Goal: Connect with others: Connect with others

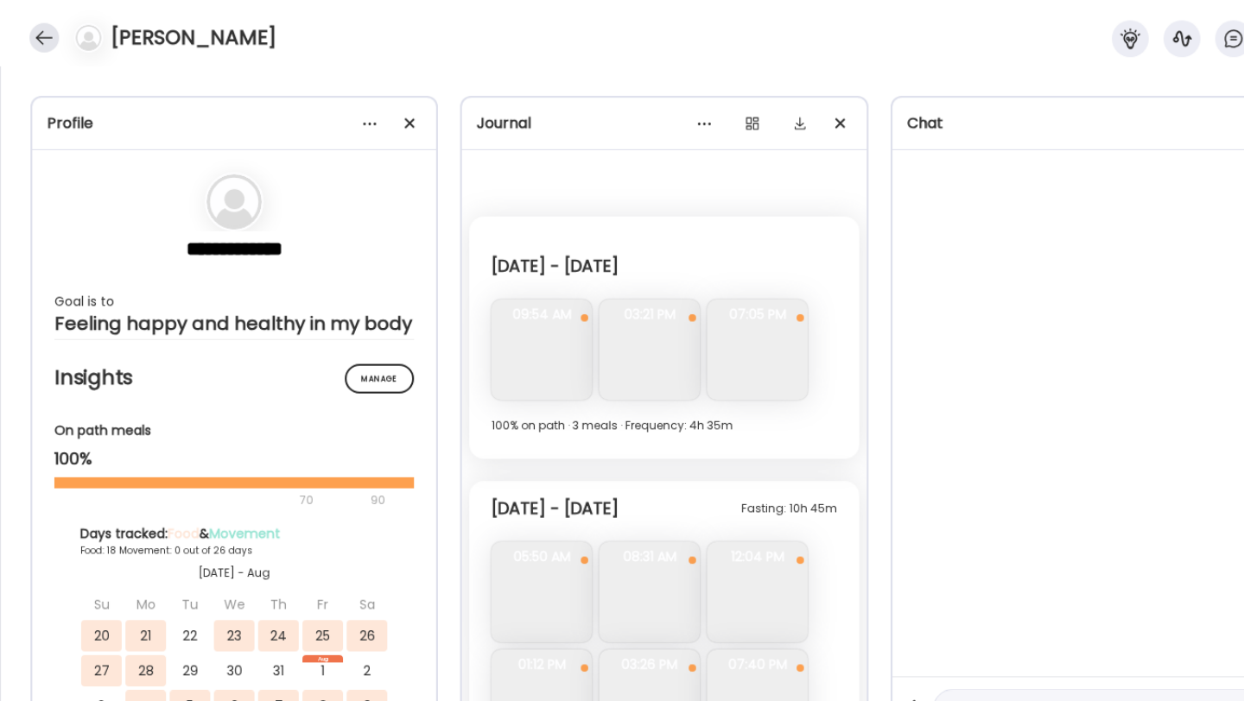
scroll to position [5676, 0]
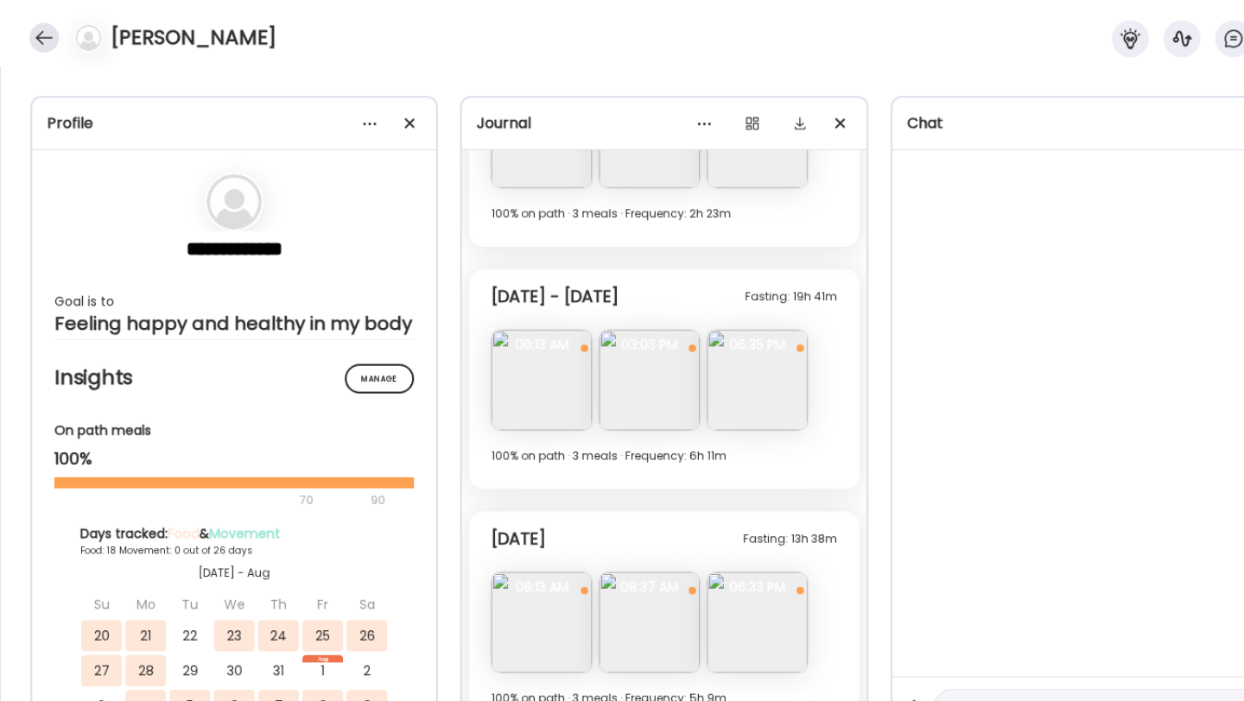
click at [40, 44] on div at bounding box center [42, 36] width 28 height 28
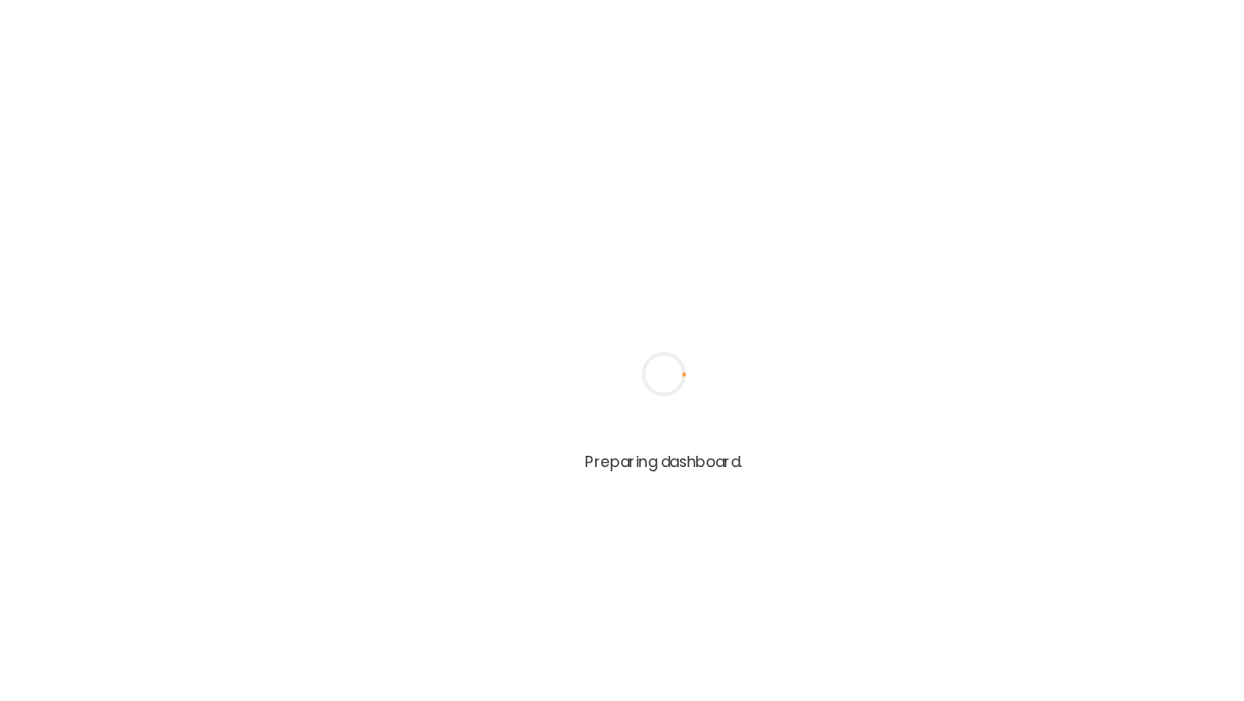
type input "**********"
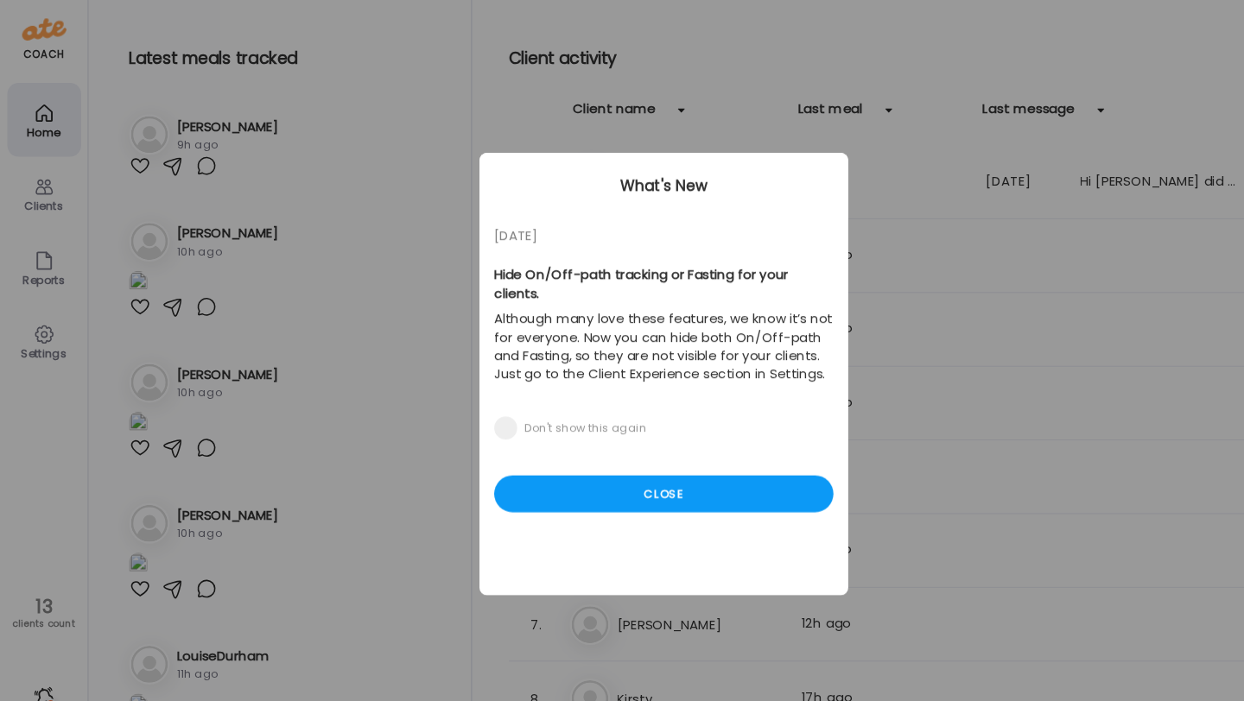
click at [638, 427] on div "05/27/23 Hide On/Off-path tracking or Fasting for your clients. Although many l…" at bounding box center [622, 350] width 346 height 415
click at [624, 446] on div "Close" at bounding box center [622, 463] width 318 height 35
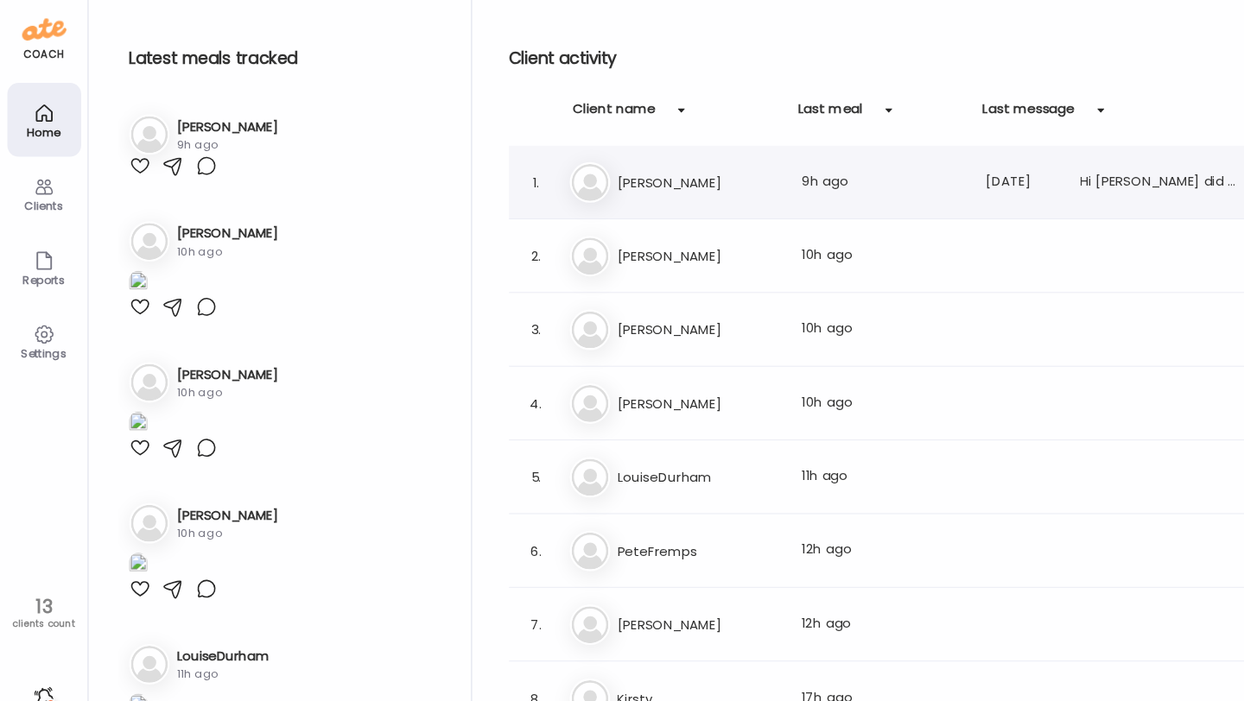
click at [600, 178] on h3 "[PERSON_NAME]" at bounding box center [655, 171] width 152 height 21
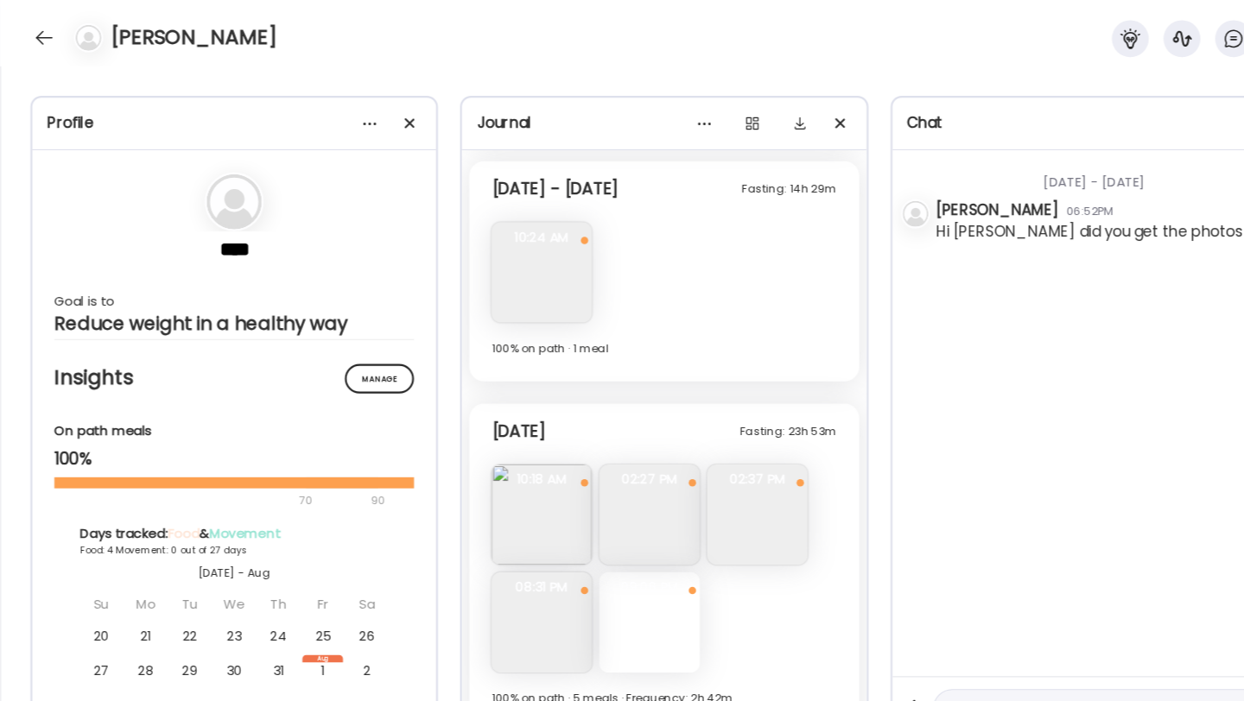
scroll to position [3114, 0]
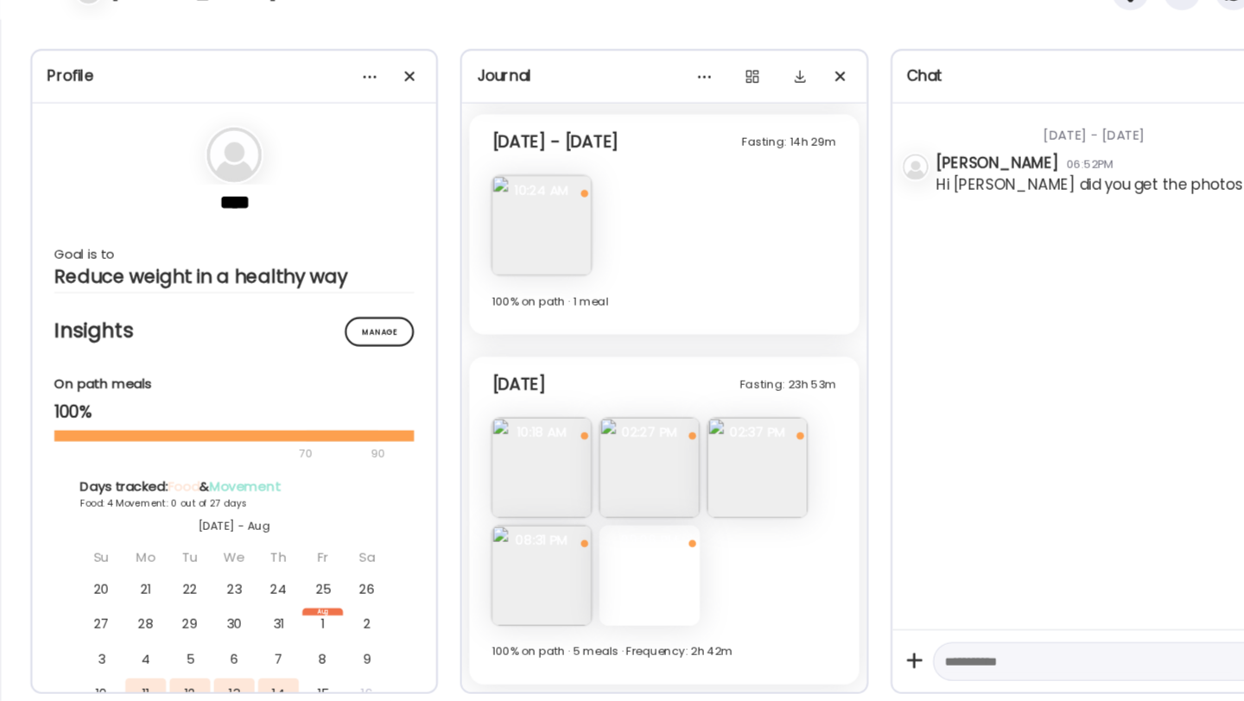
click at [619, 499] on img at bounding box center [608, 482] width 94 height 94
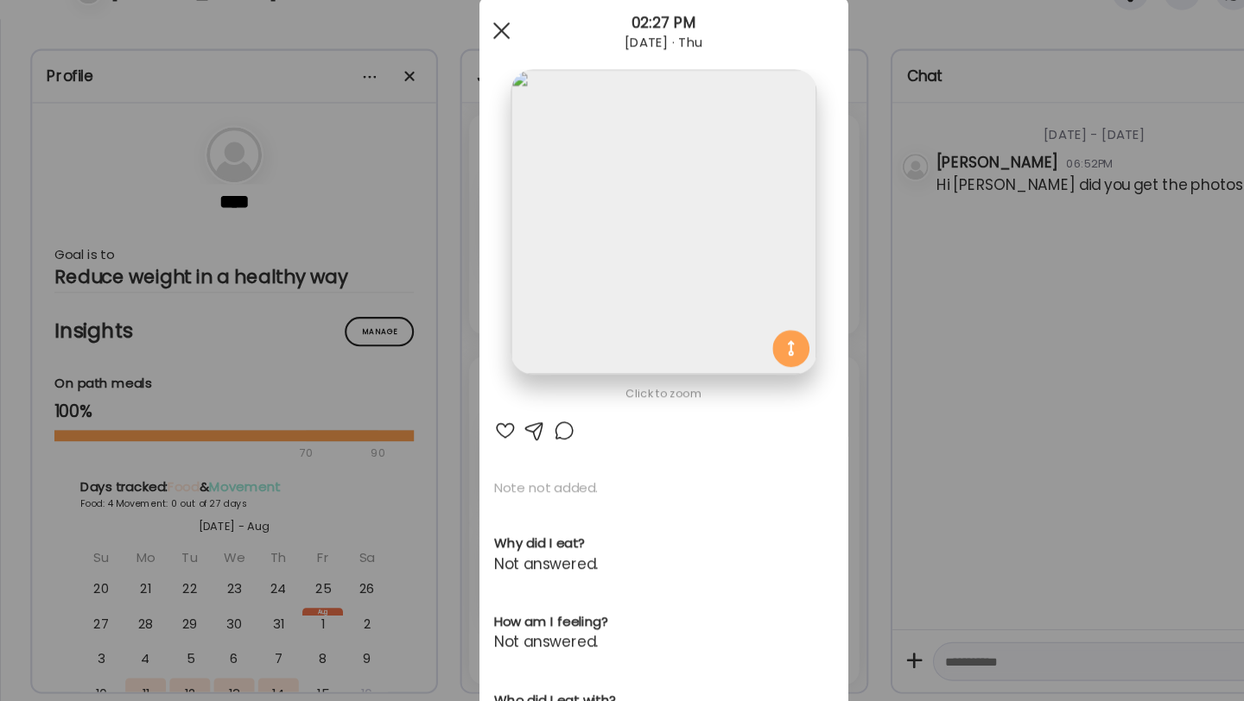
click at [472, 74] on span at bounding box center [470, 73] width 16 height 16
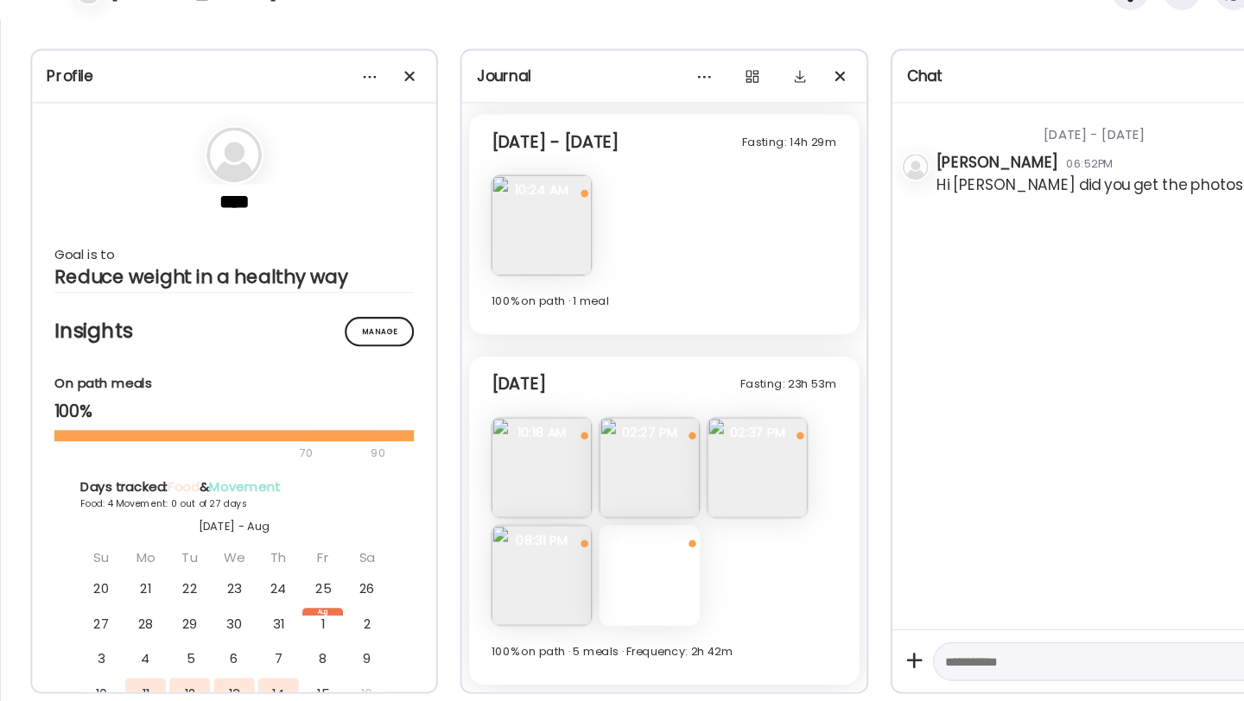
click at [707, 484] on img at bounding box center [710, 482] width 94 height 94
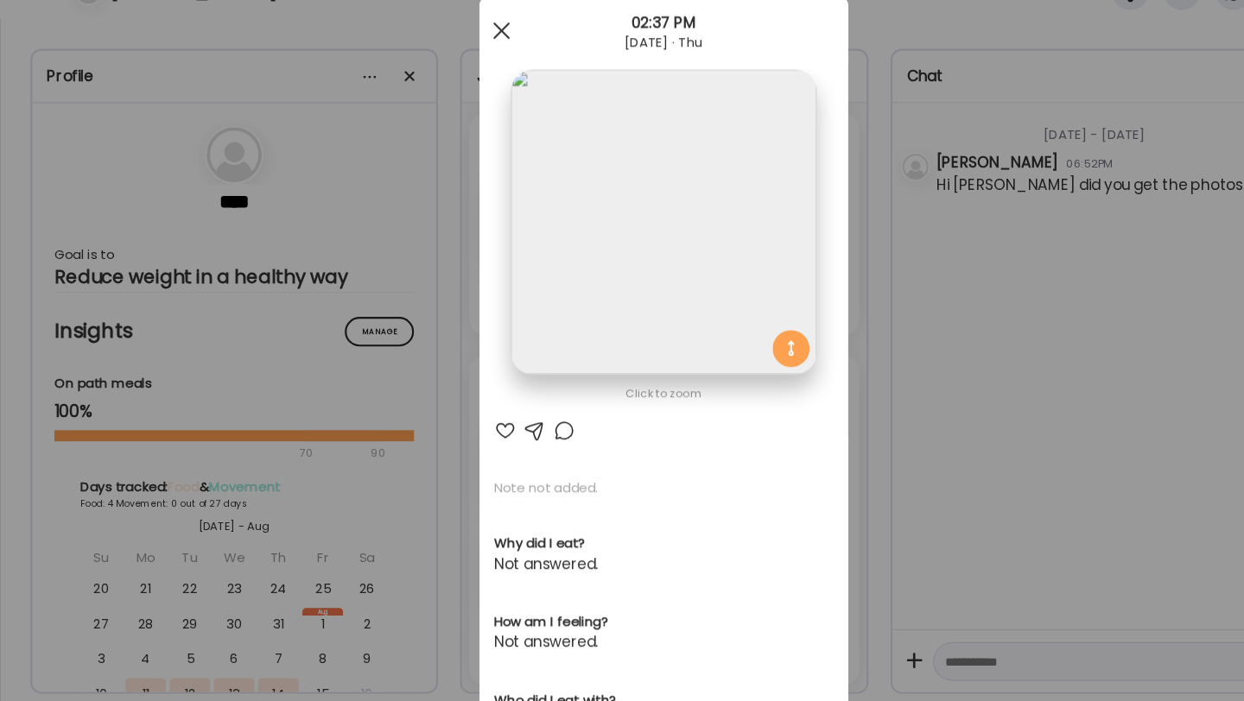
click at [467, 72] on div at bounding box center [470, 72] width 35 height 35
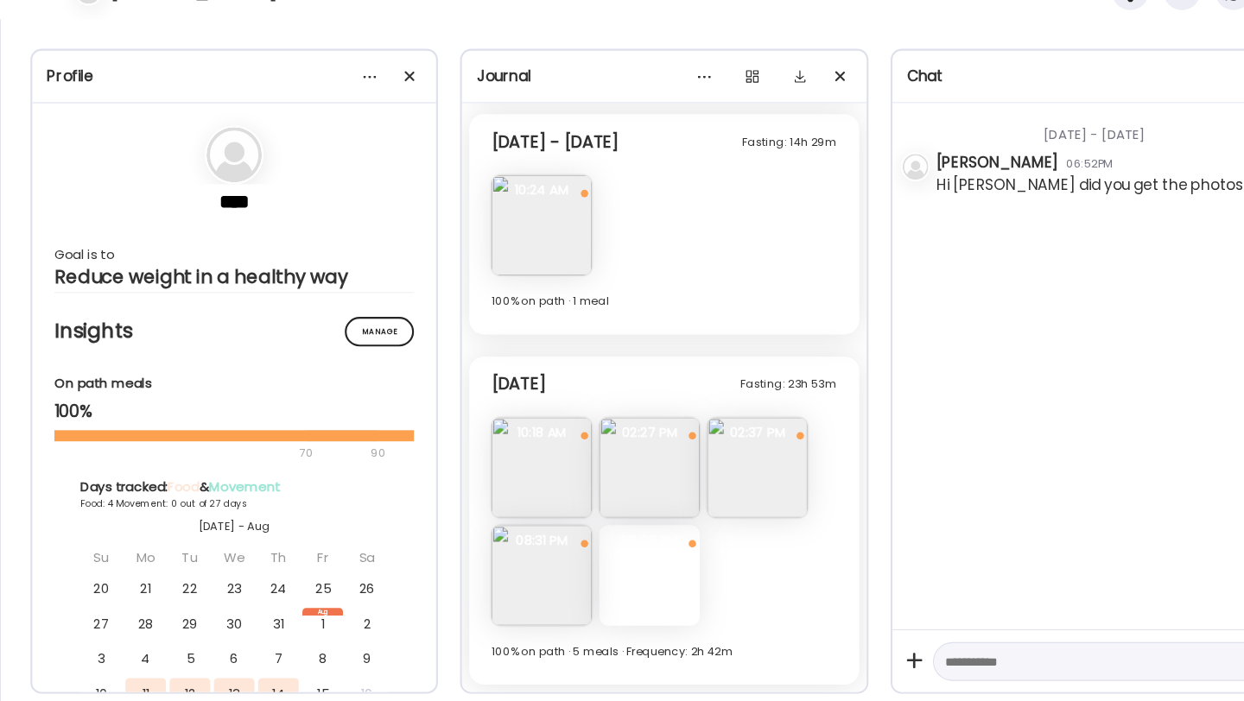
click at [515, 563] on img at bounding box center [507, 583] width 94 height 94
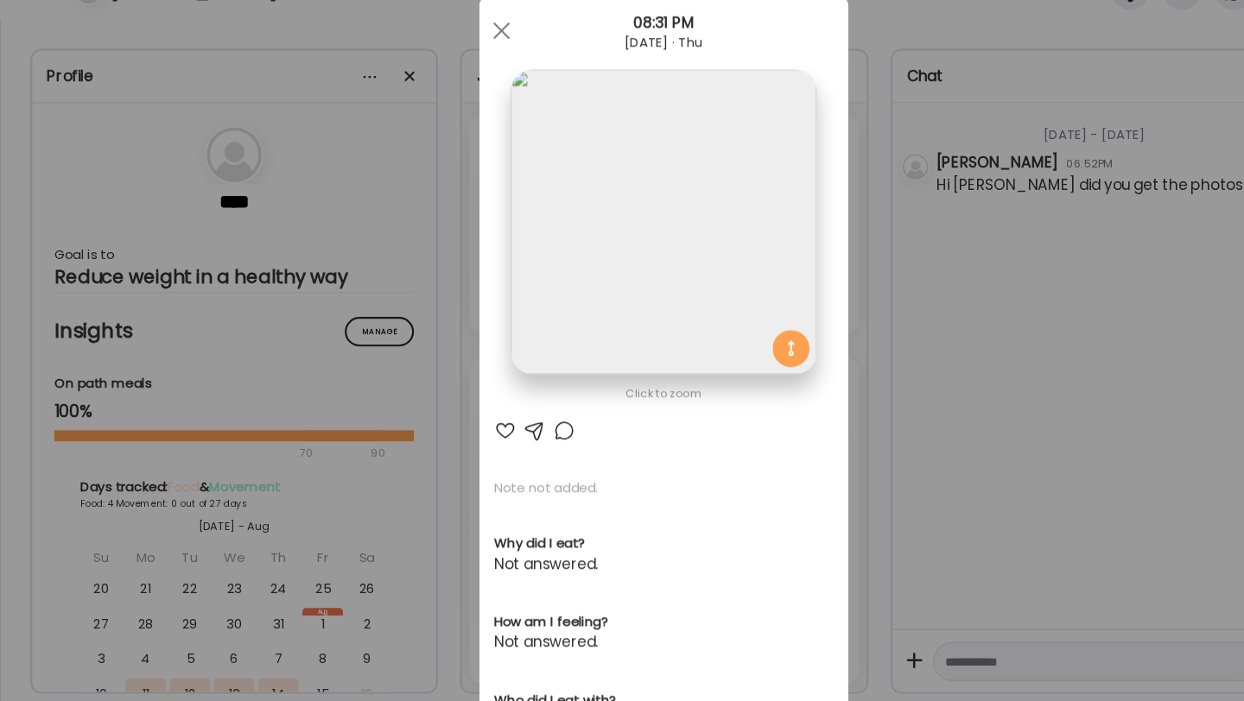
click at [566, 206] on img at bounding box center [622, 252] width 286 height 286
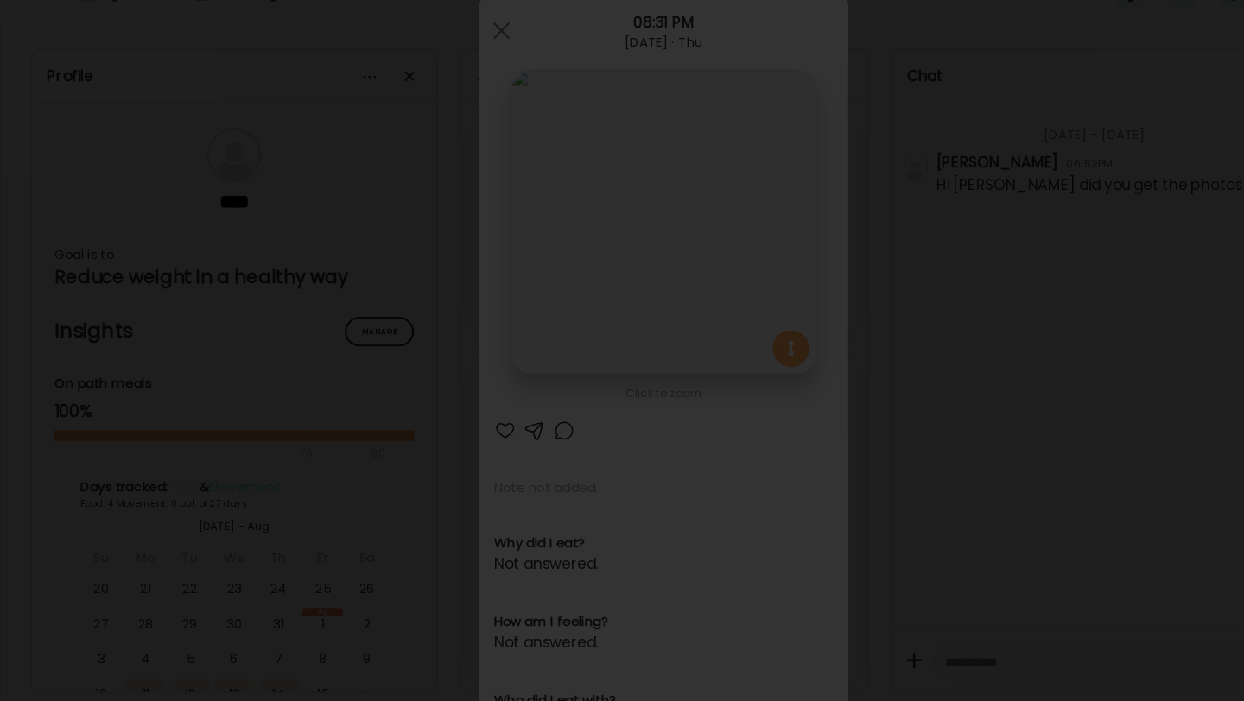
click at [347, 240] on img at bounding box center [622, 351] width 1216 height 674
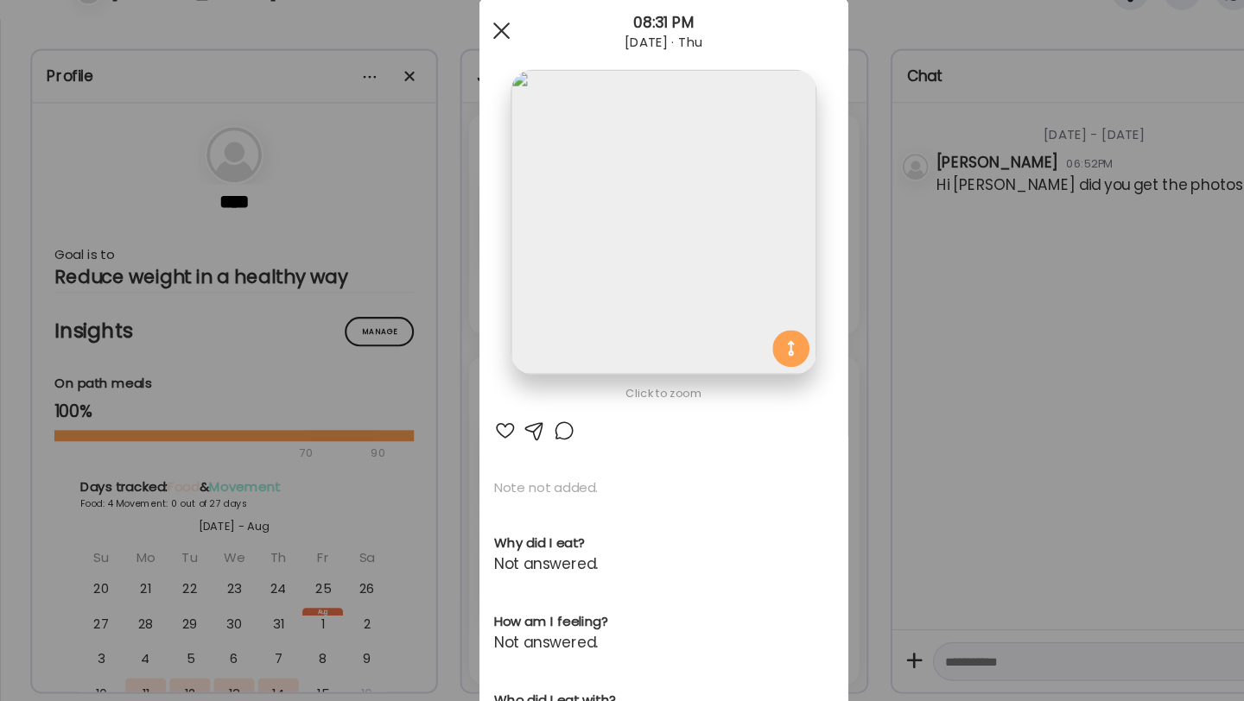
click at [467, 73] on span at bounding box center [470, 73] width 16 height 16
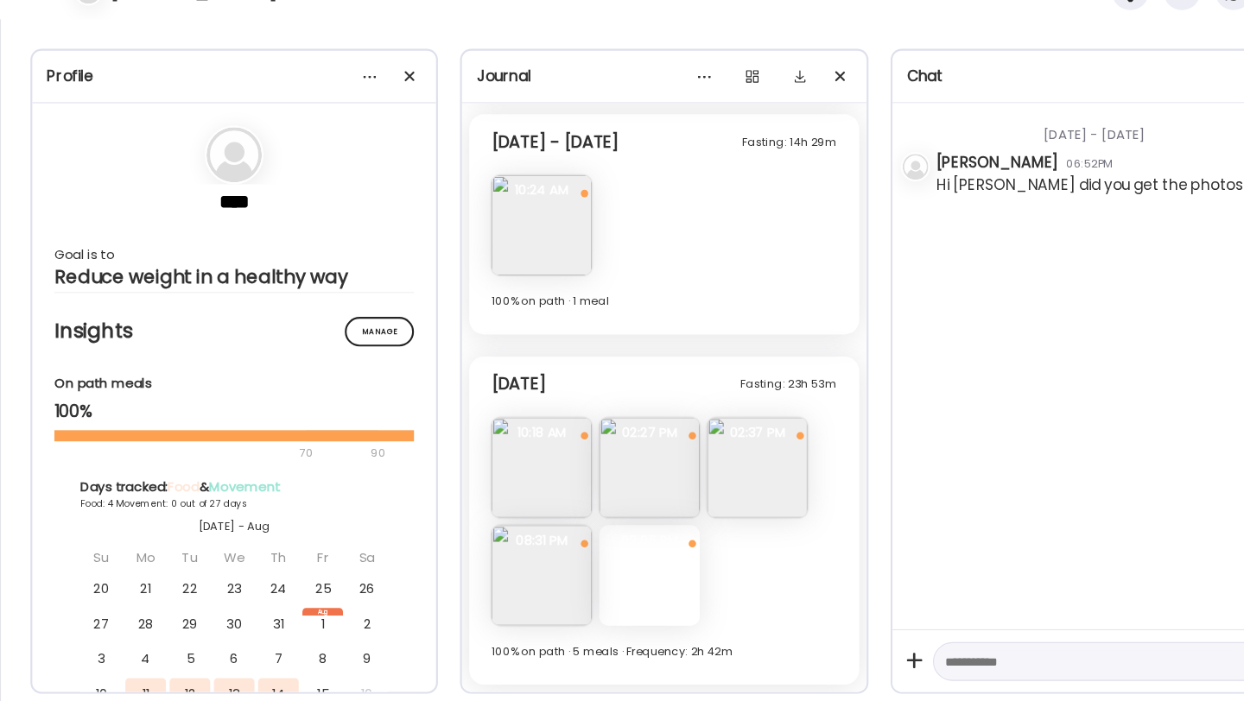
click at [623, 480] on img at bounding box center [608, 482] width 94 height 94
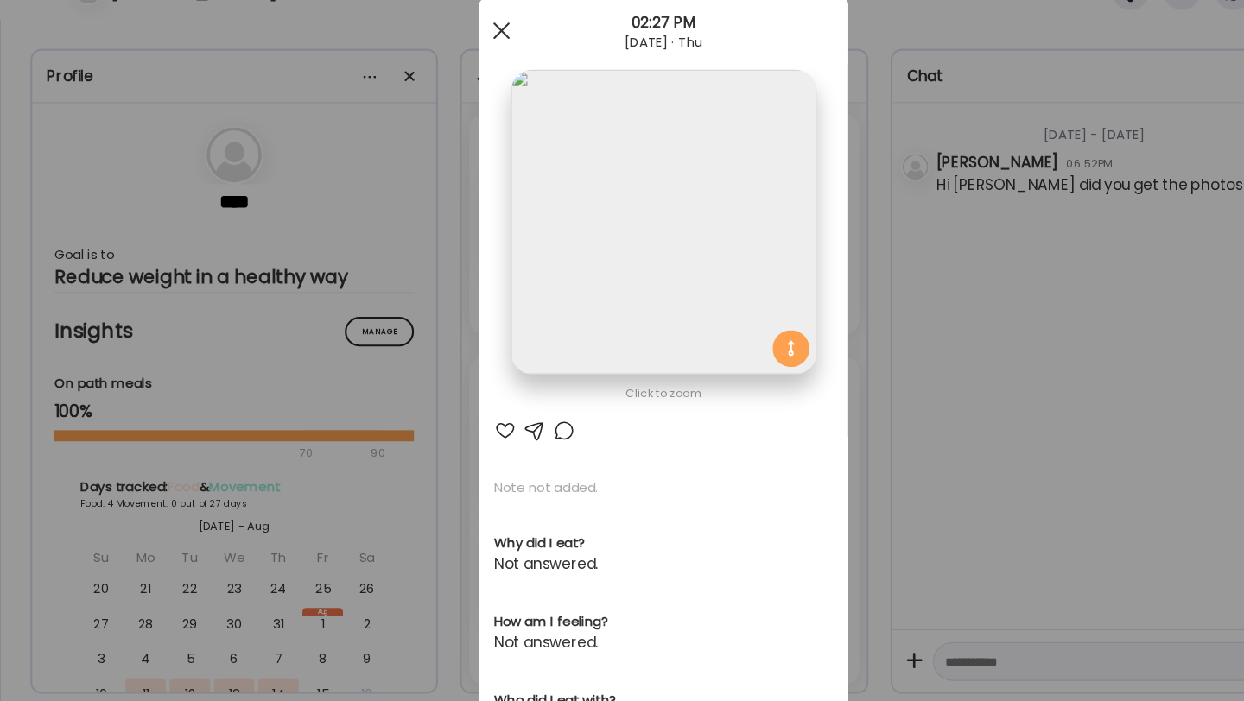
click at [477, 76] on div at bounding box center [470, 72] width 35 height 35
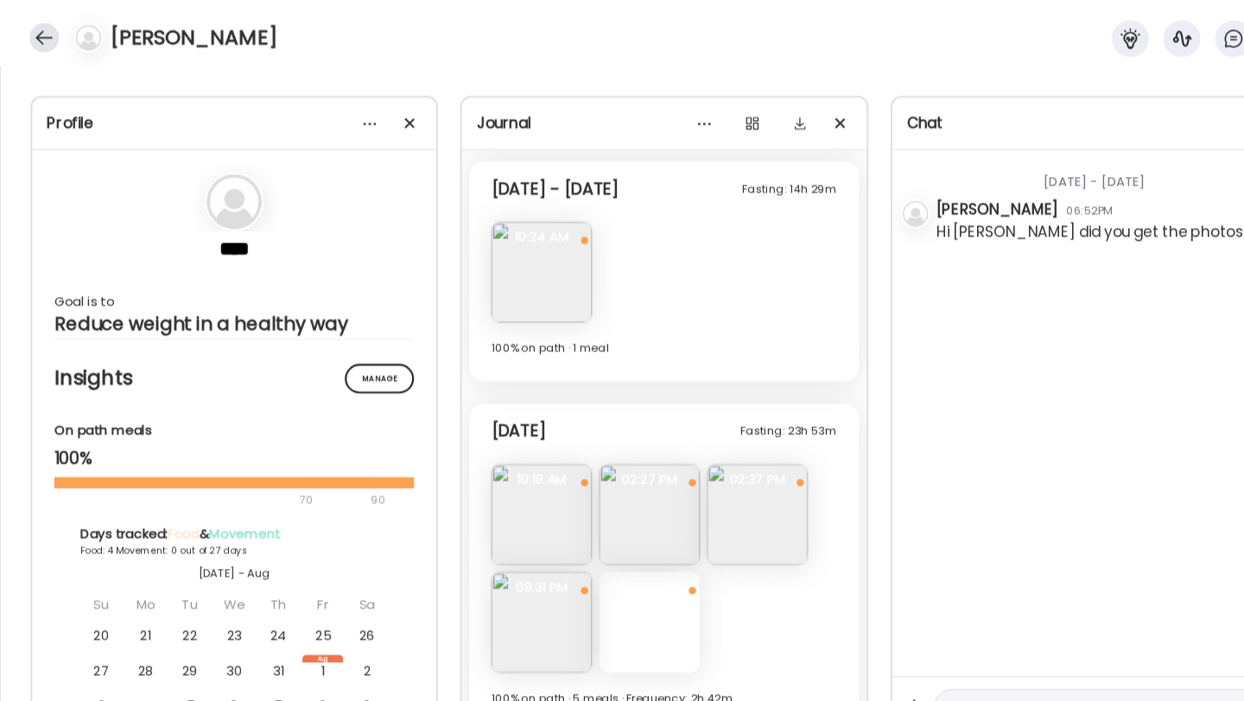
click at [49, 40] on div at bounding box center [42, 36] width 28 height 28
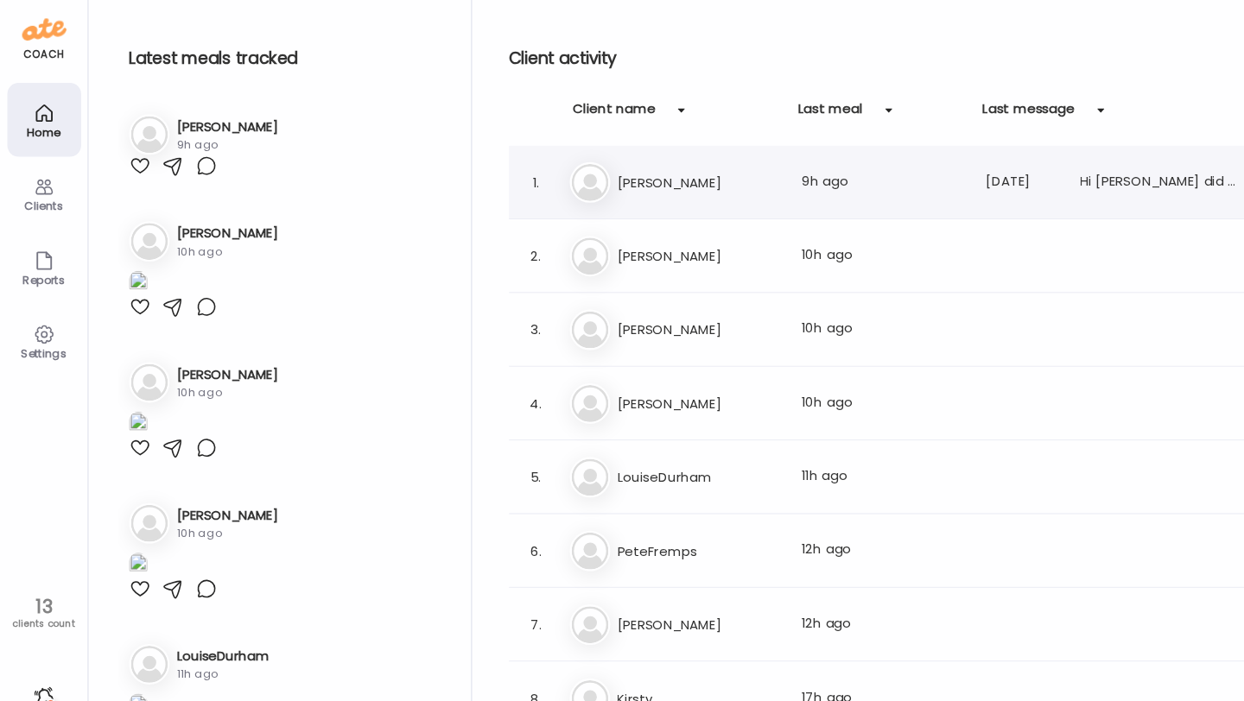
click at [656, 176] on h3 "[PERSON_NAME]" at bounding box center [655, 171] width 152 height 21
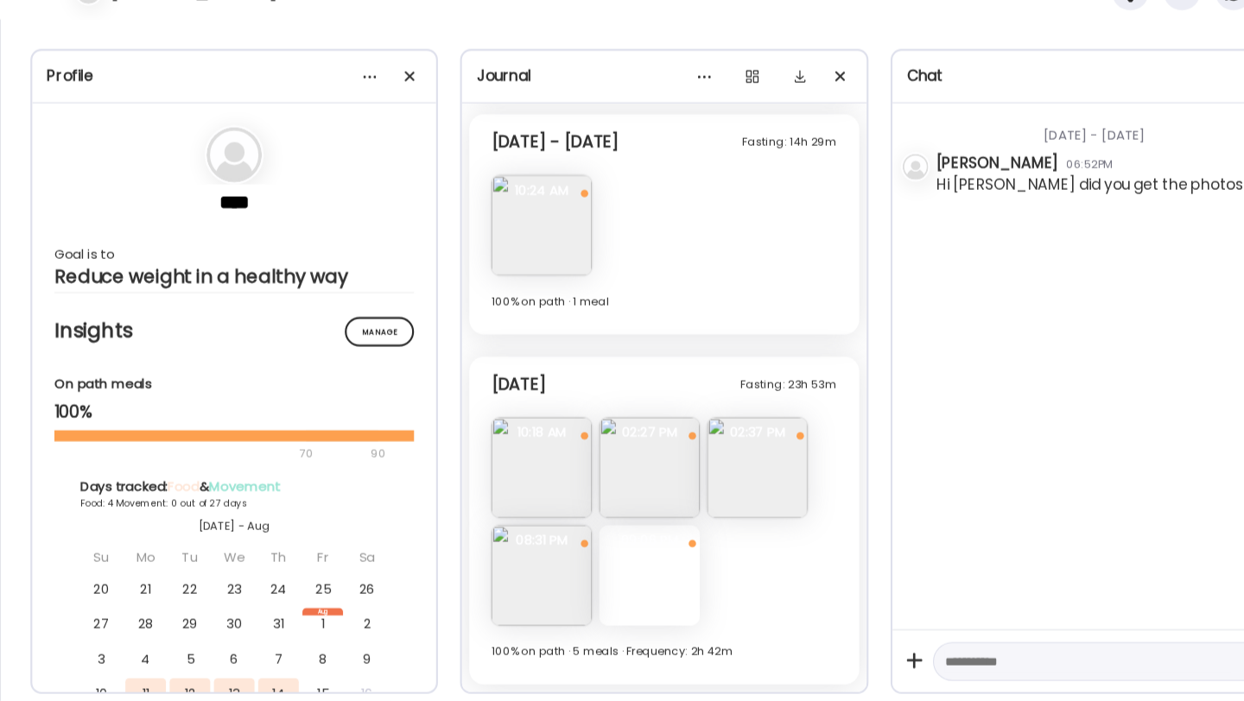
click at [517, 257] on img at bounding box center [507, 255] width 94 height 94
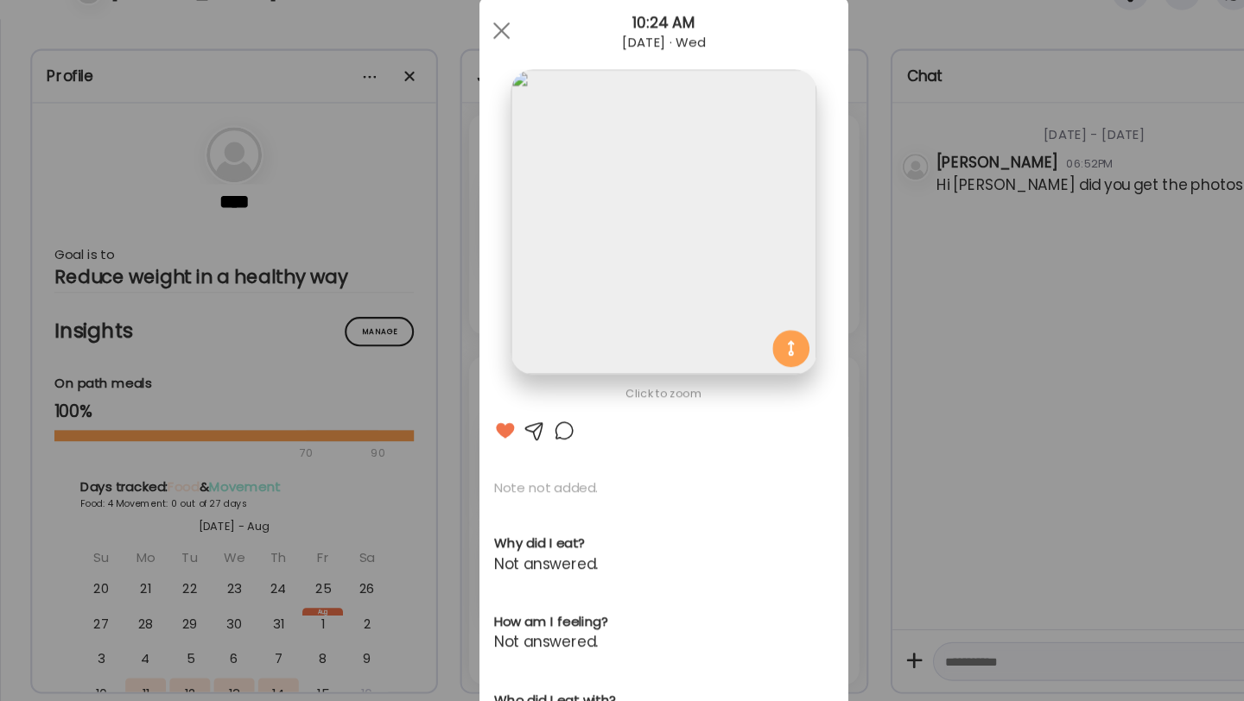
click at [619, 330] on img at bounding box center [622, 252] width 286 height 286
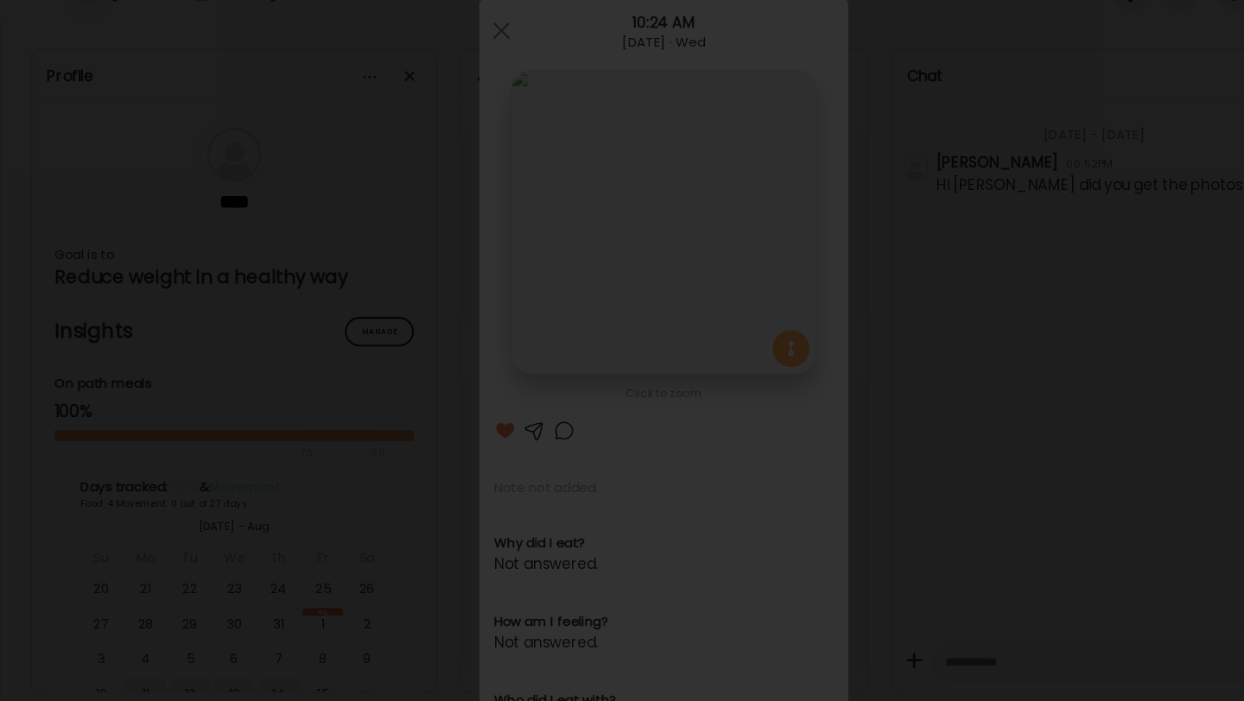
click at [685, 394] on img at bounding box center [622, 351] width 1216 height 674
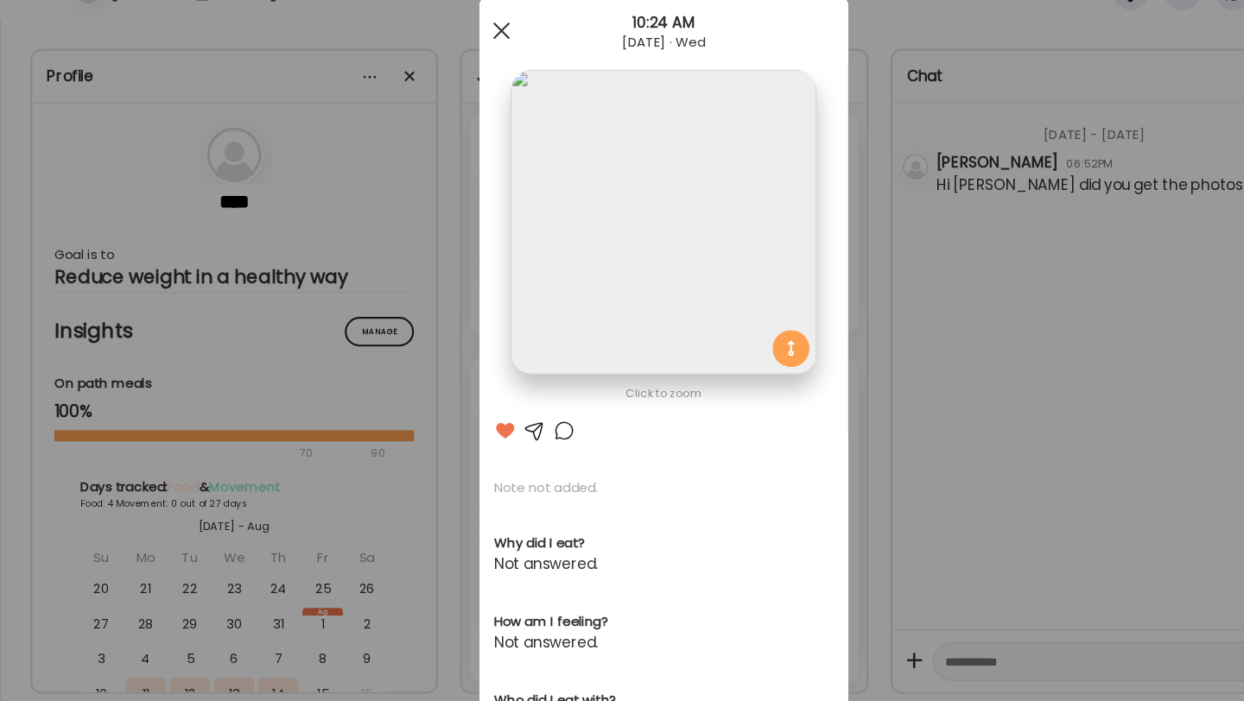
click at [475, 82] on div at bounding box center [470, 72] width 35 height 35
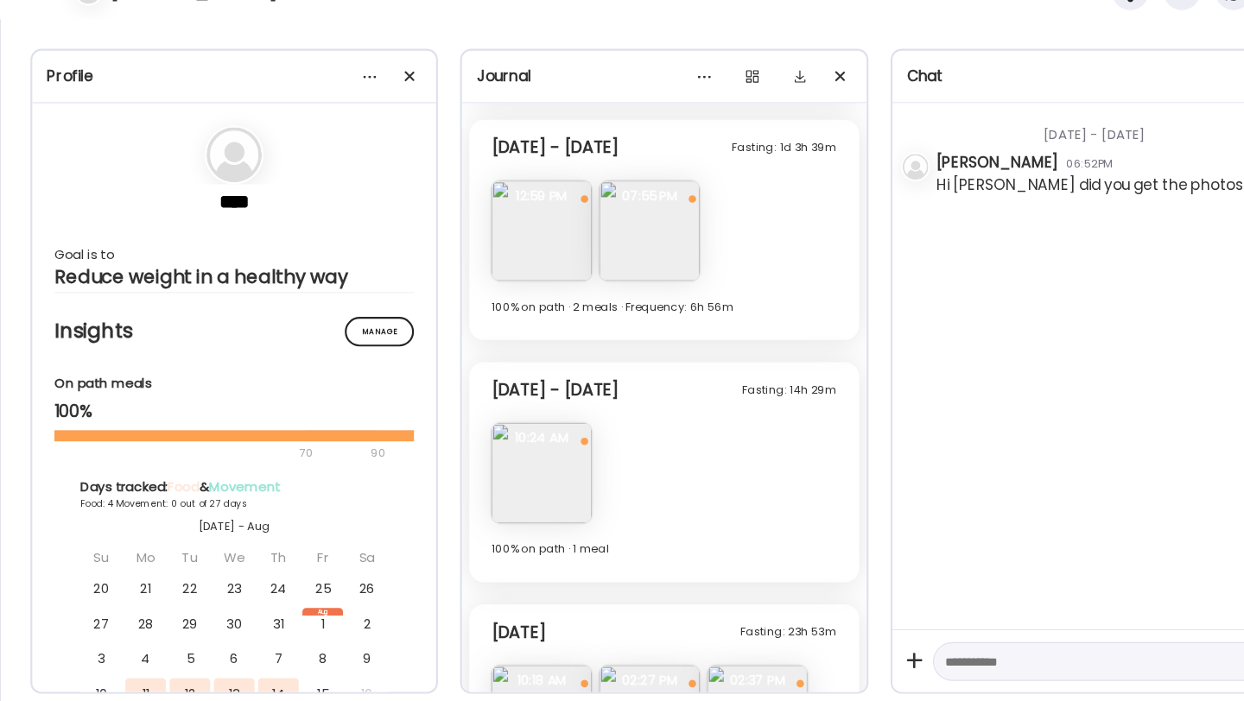
scroll to position [2859, 0]
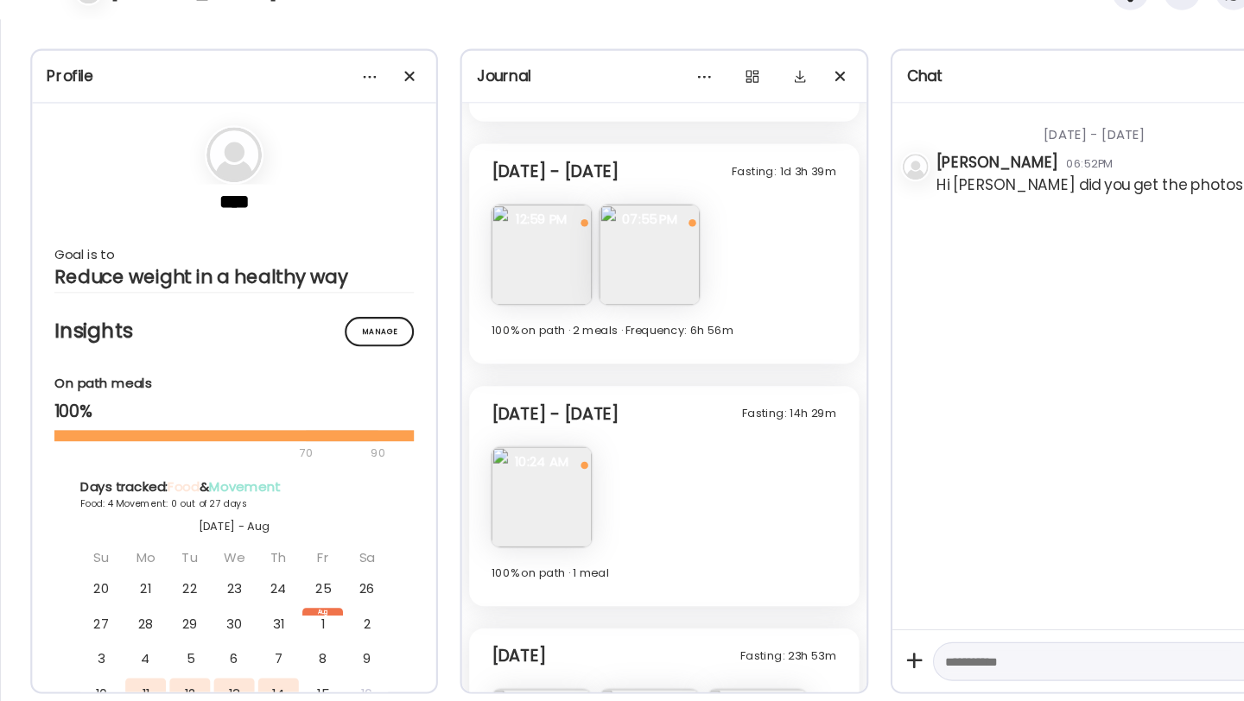
click at [511, 281] on img at bounding box center [507, 283] width 94 height 94
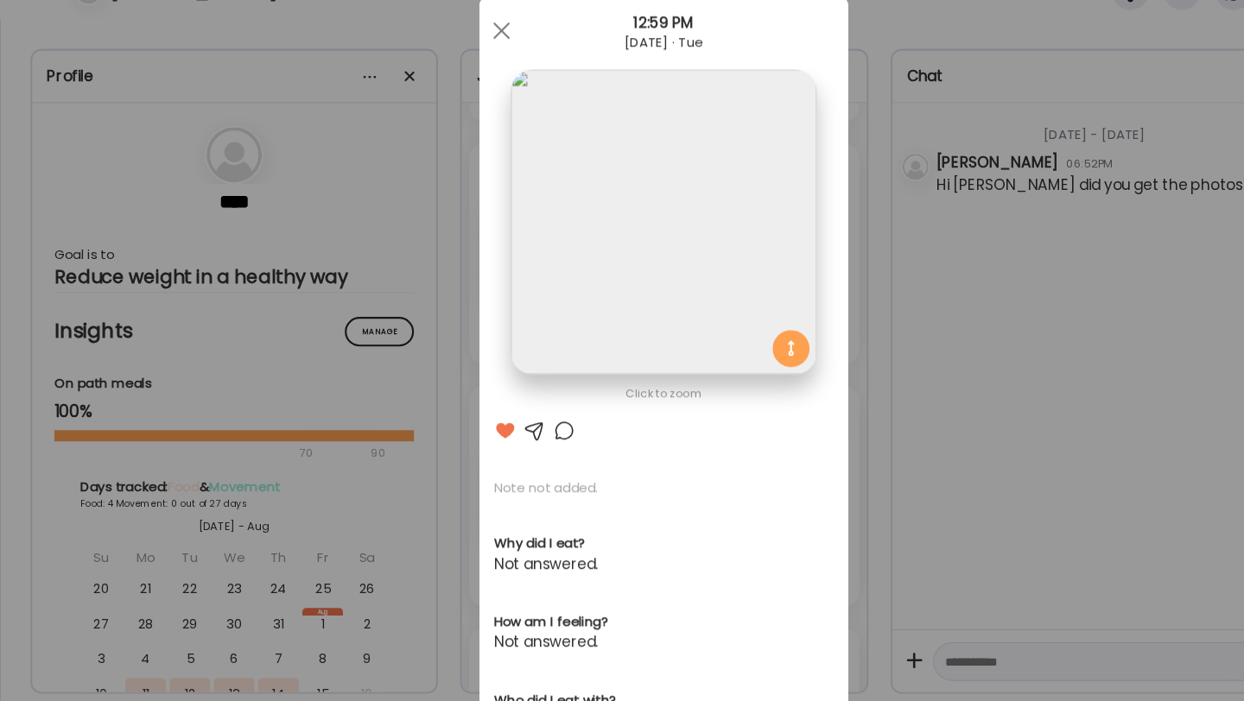
click at [593, 327] on img at bounding box center [622, 252] width 286 height 286
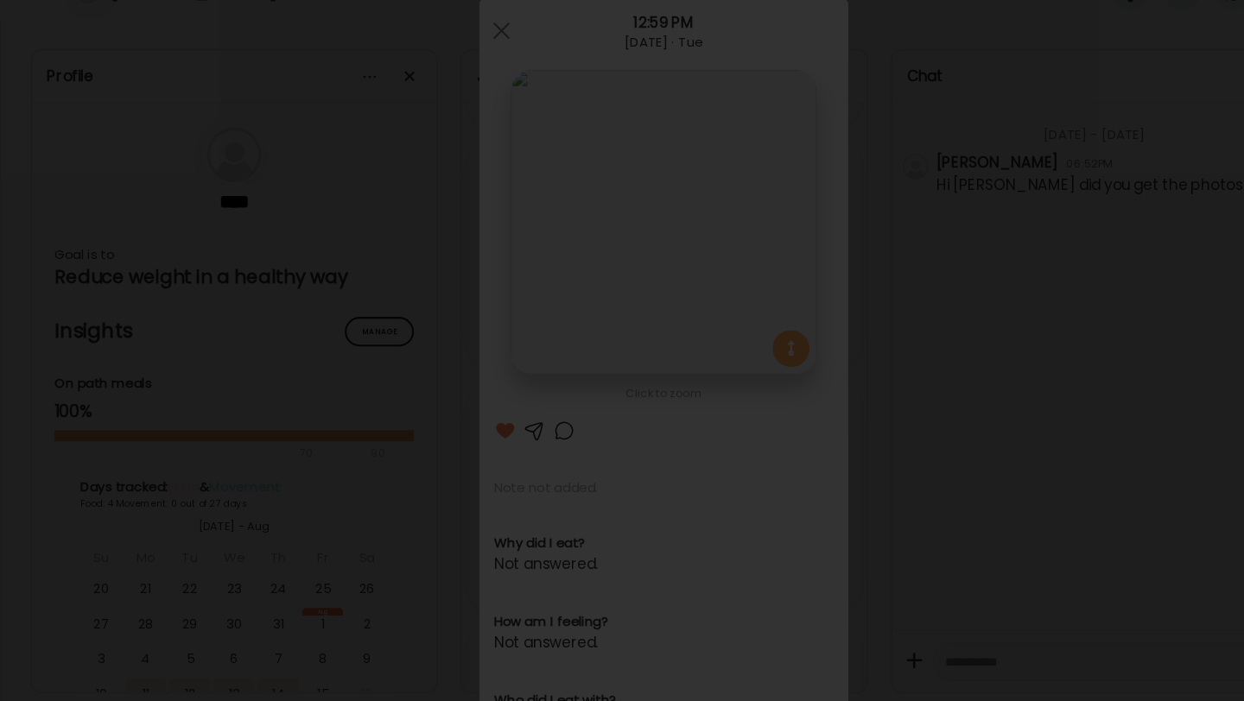
click at [603, 351] on img at bounding box center [622, 351] width 1216 height 674
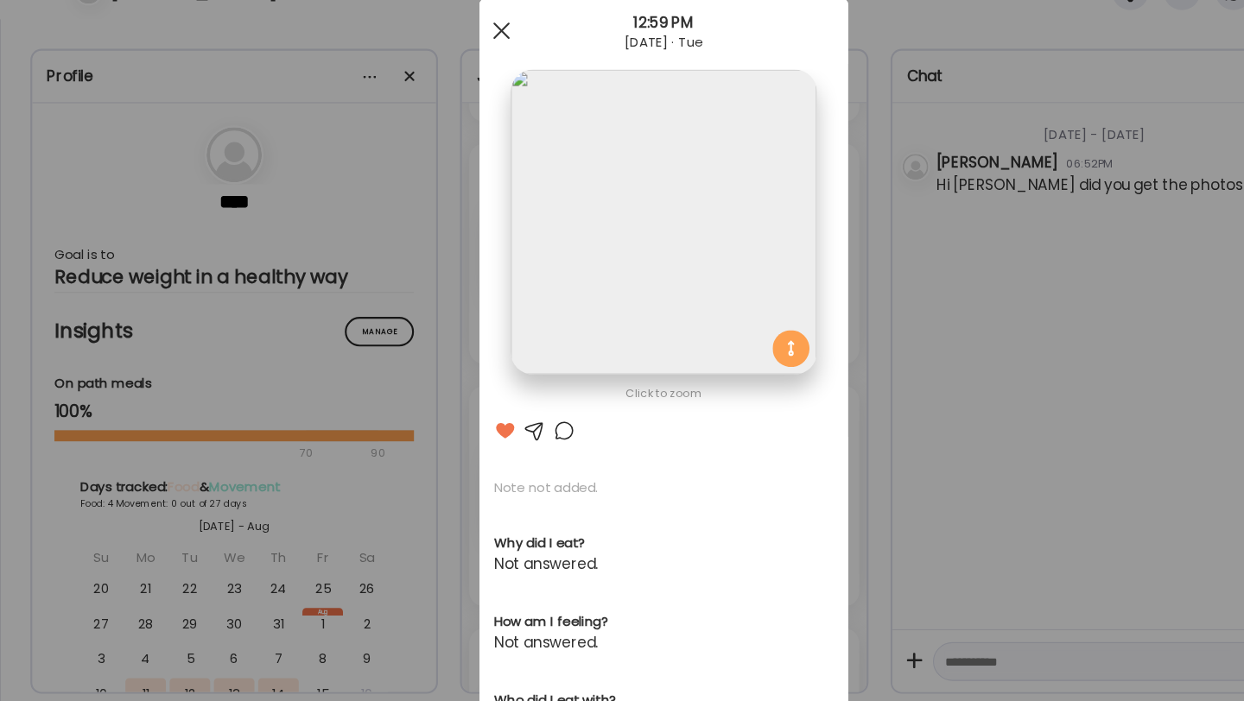
click at [476, 79] on span at bounding box center [470, 73] width 16 height 16
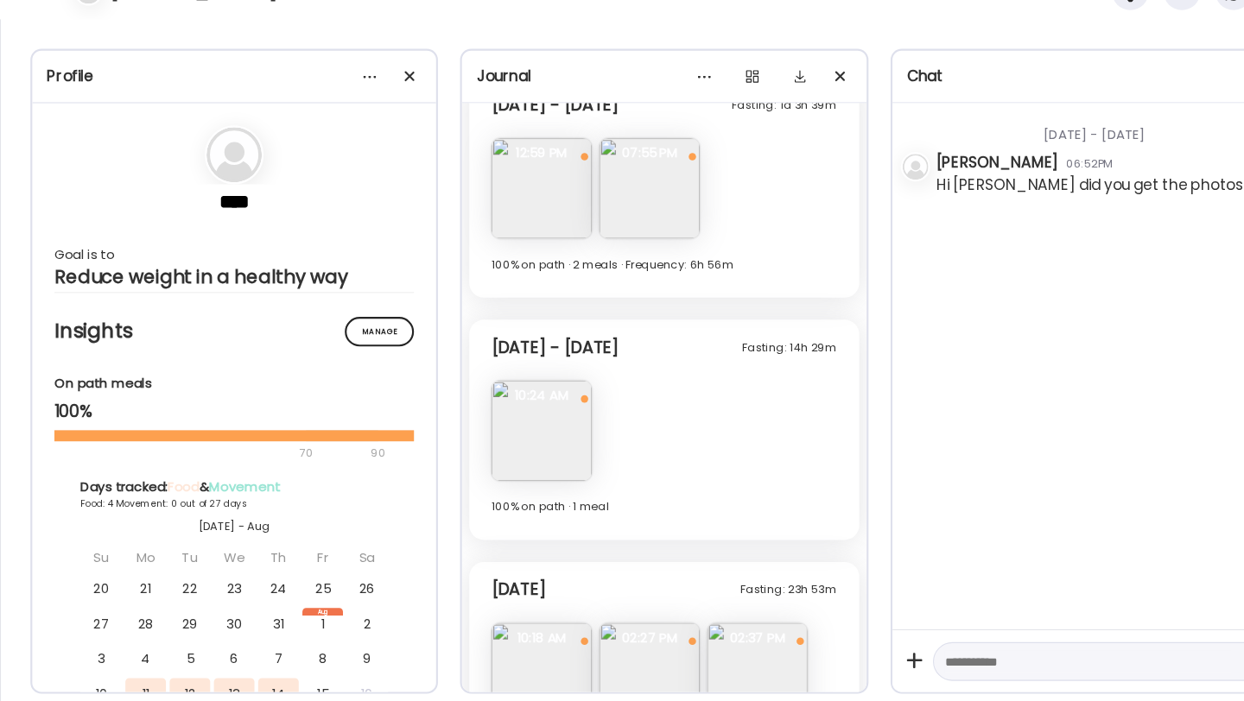
scroll to position [2911, 0]
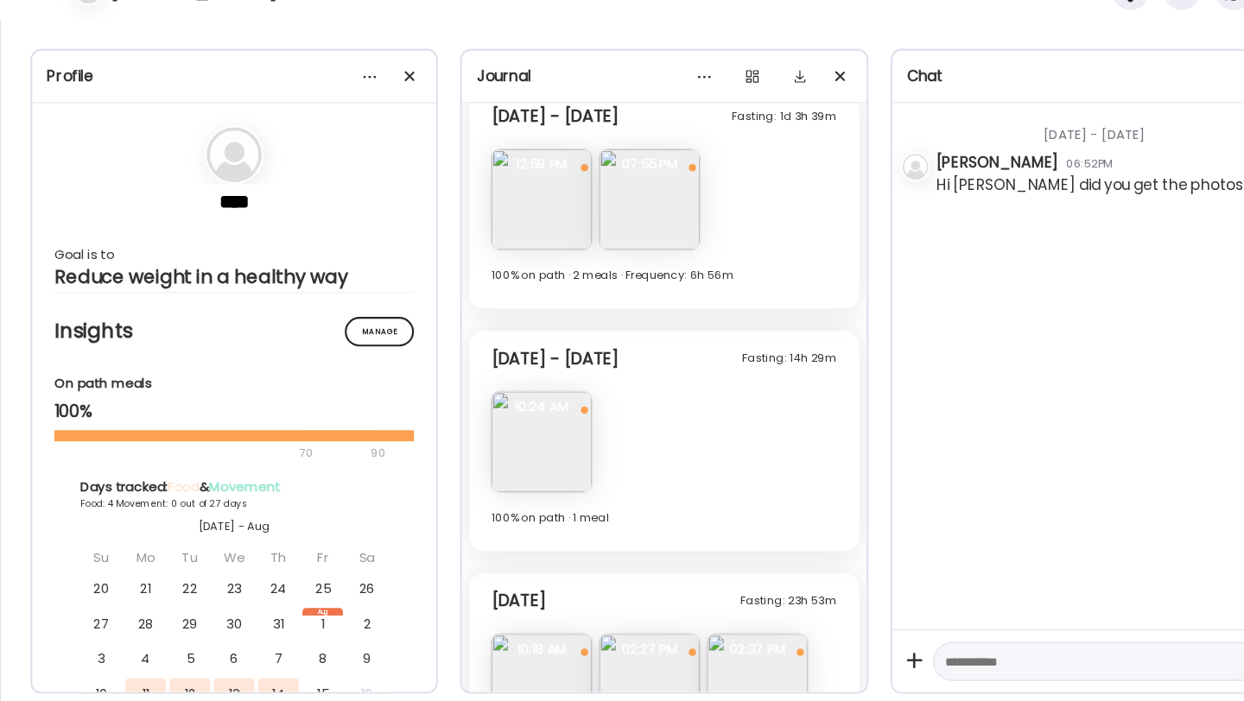
click at [520, 255] on img at bounding box center [507, 231] width 94 height 94
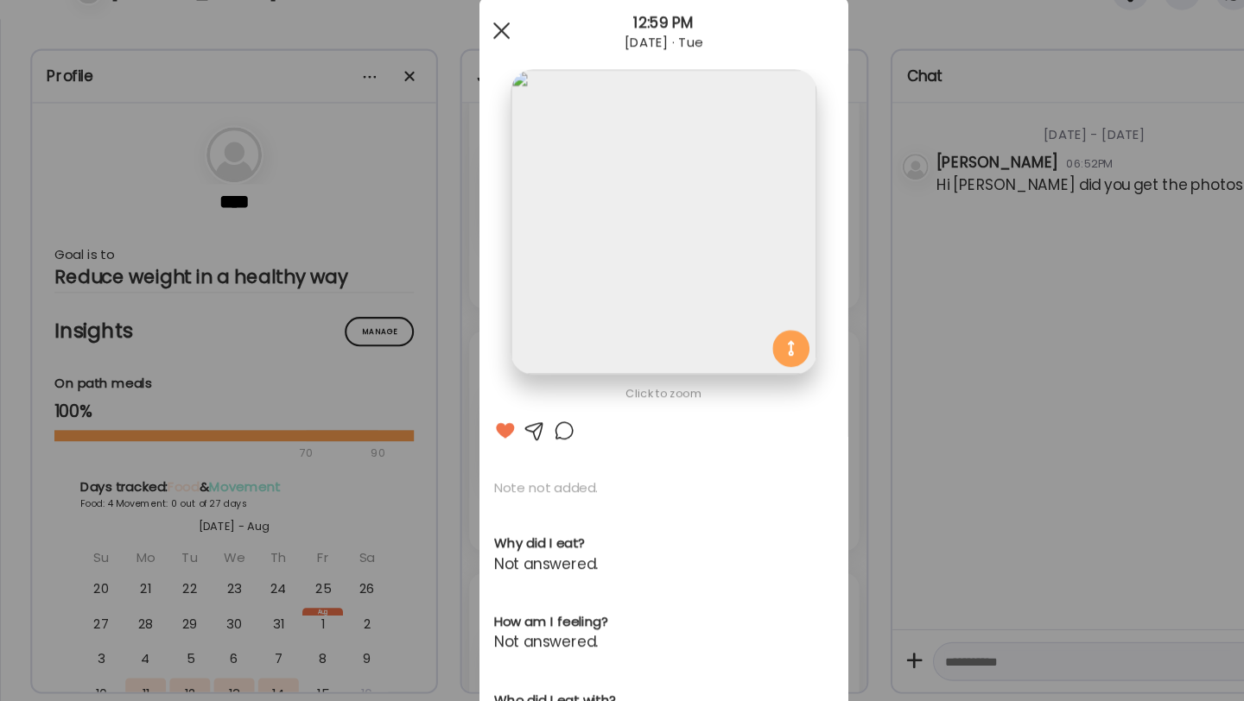
click at [470, 78] on div at bounding box center [470, 72] width 35 height 35
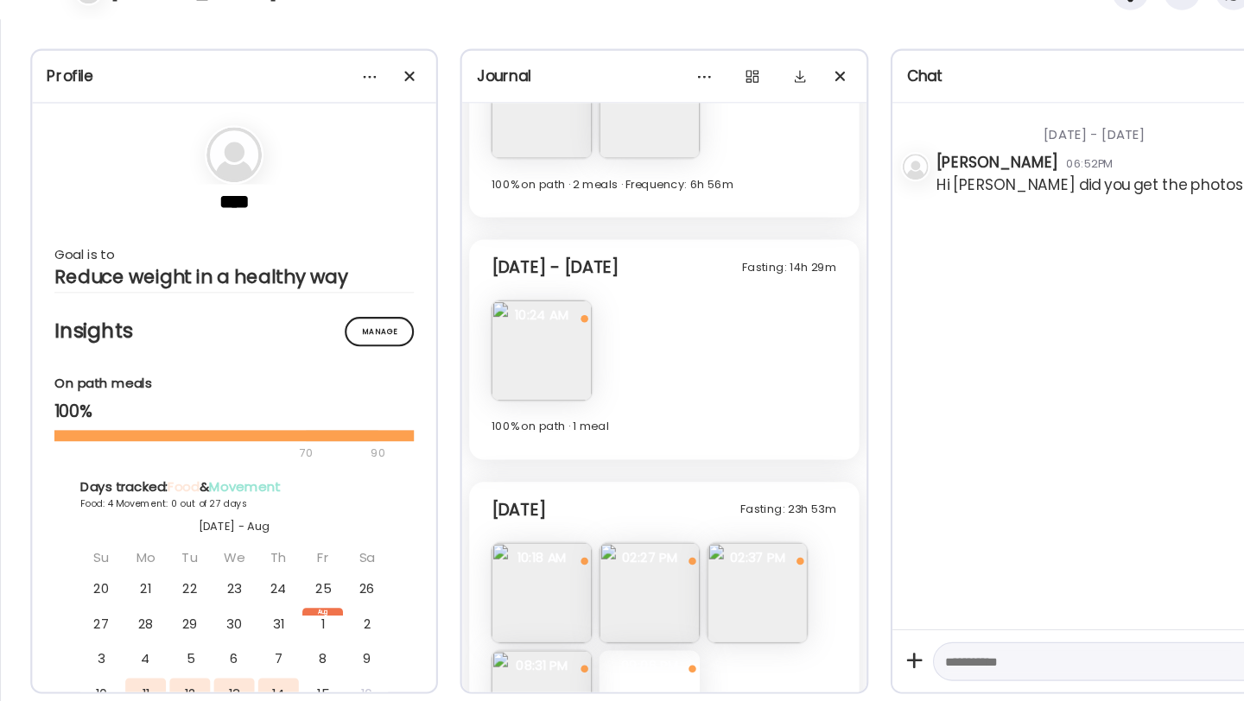
scroll to position [3009, 0]
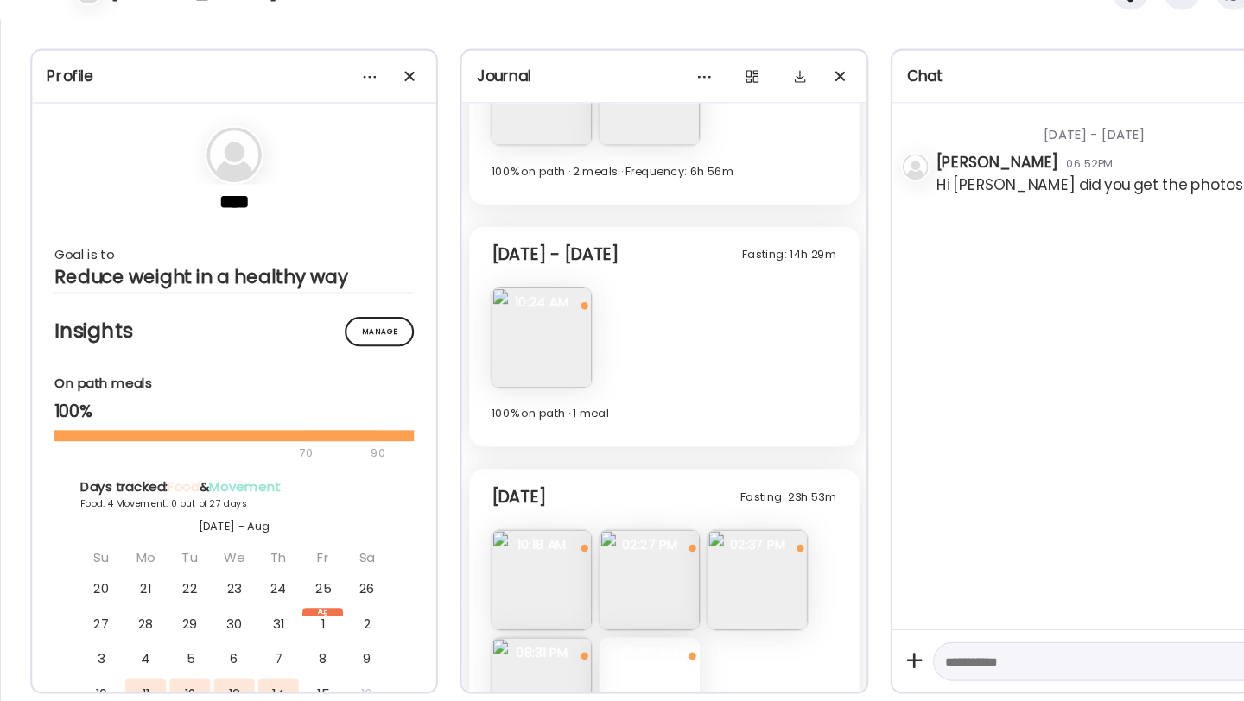
click at [517, 364] on img at bounding box center [507, 361] width 94 height 94
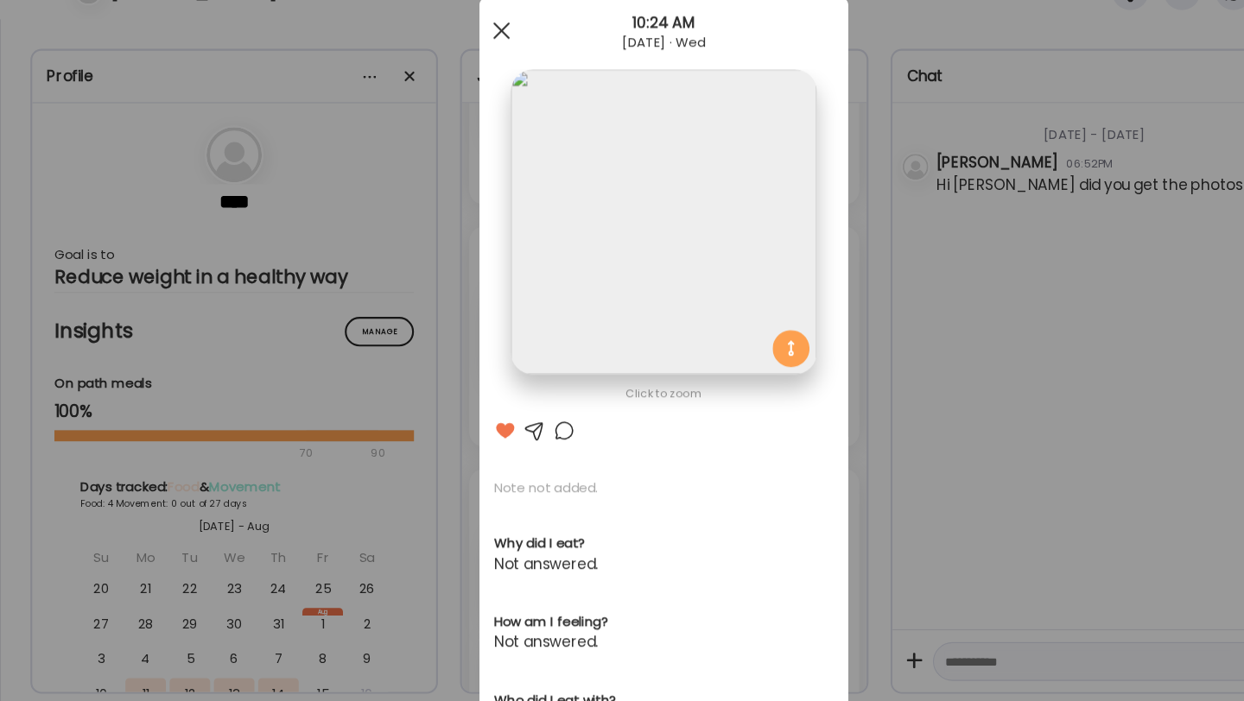
click at [481, 61] on div at bounding box center [470, 72] width 35 height 35
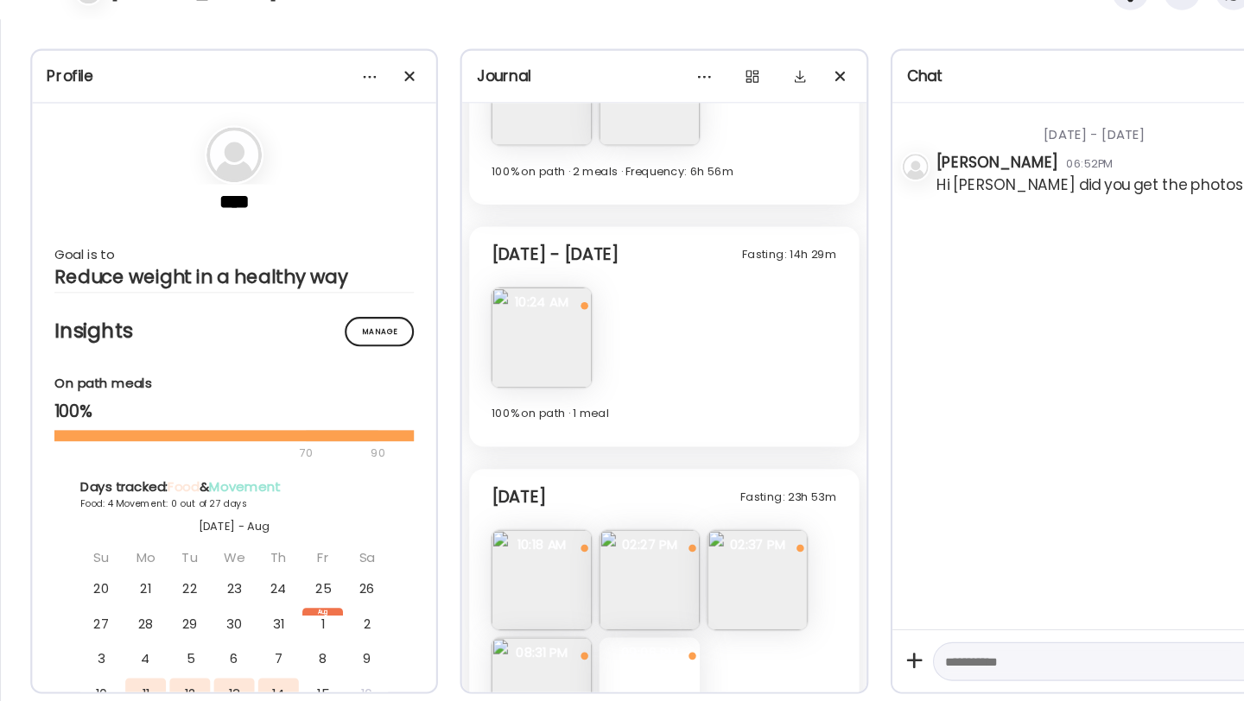
scroll to position [3114, 0]
